Goal: Task Accomplishment & Management: Manage account settings

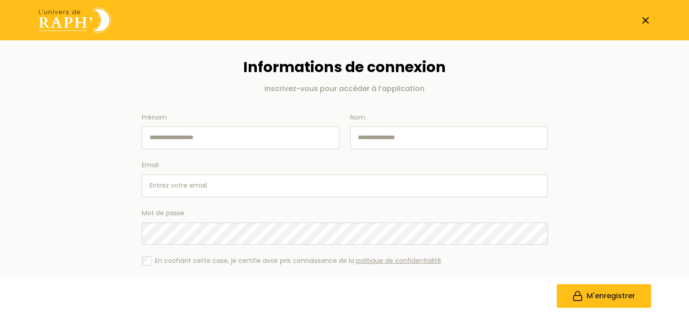
click at [645, 18] on icon at bounding box center [645, 20] width 11 height 11
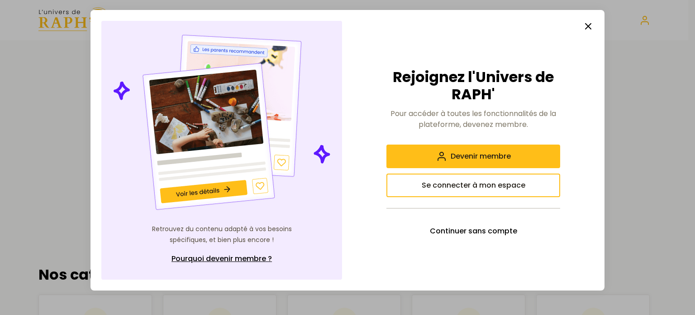
click at [586, 25] on icon "button" at bounding box center [588, 26] width 11 height 11
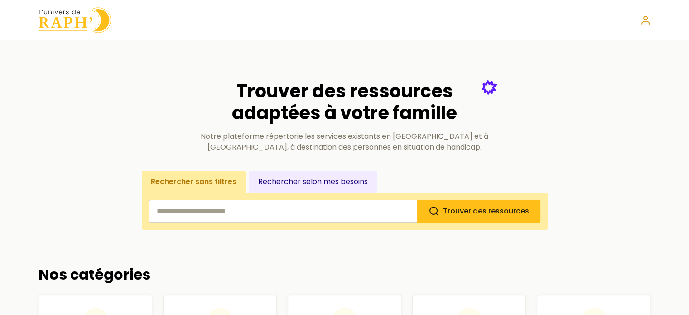
click at [642, 22] on icon at bounding box center [645, 20] width 11 height 11
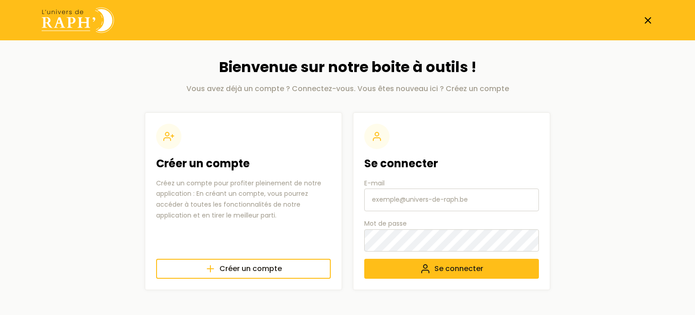
type input "[EMAIL_ADDRESS][DOMAIN_NAME]"
click at [432, 267] on button "Se connecter" at bounding box center [451, 268] width 175 height 20
